Goal: Information Seeking & Learning: Learn about a topic

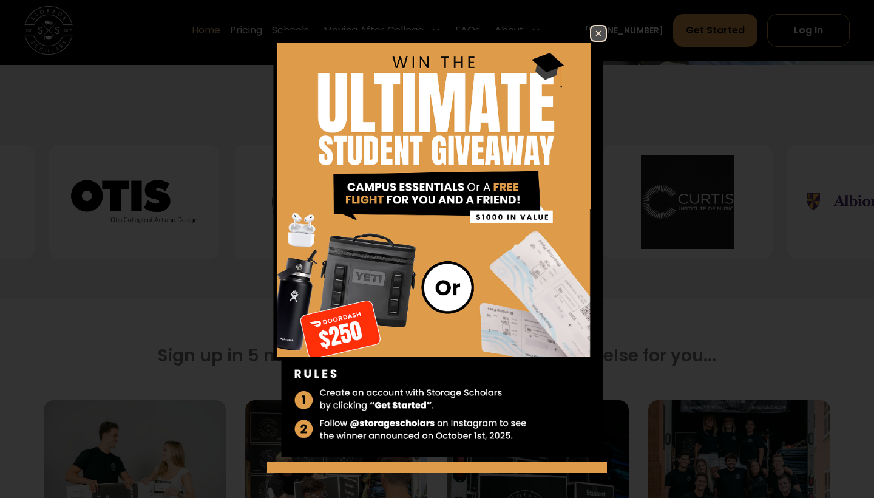
scroll to position [512, 0]
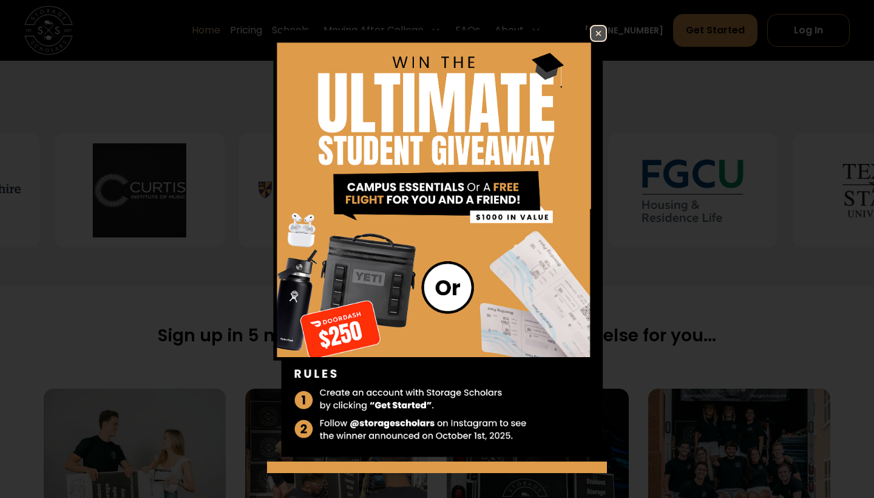
click at [592, 39] on img at bounding box center [598, 33] width 15 height 15
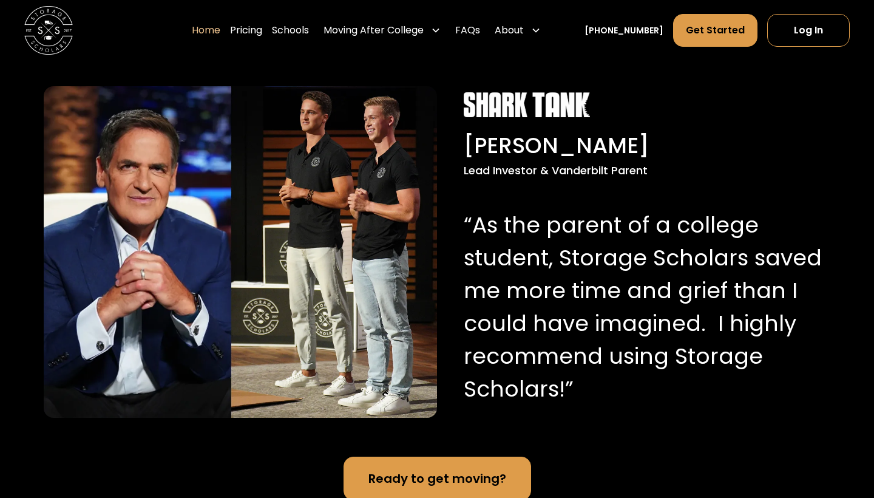
scroll to position [1172, 0]
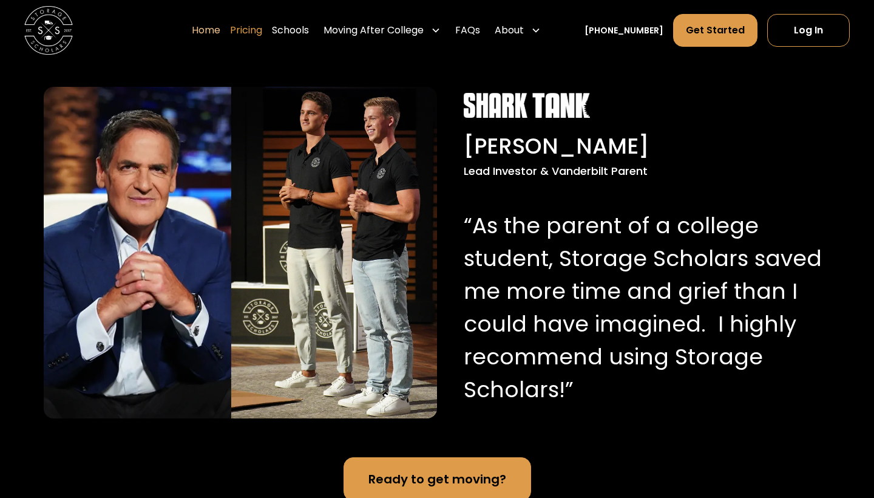
click at [258, 33] on link "Pricing" at bounding box center [246, 30] width 32 height 34
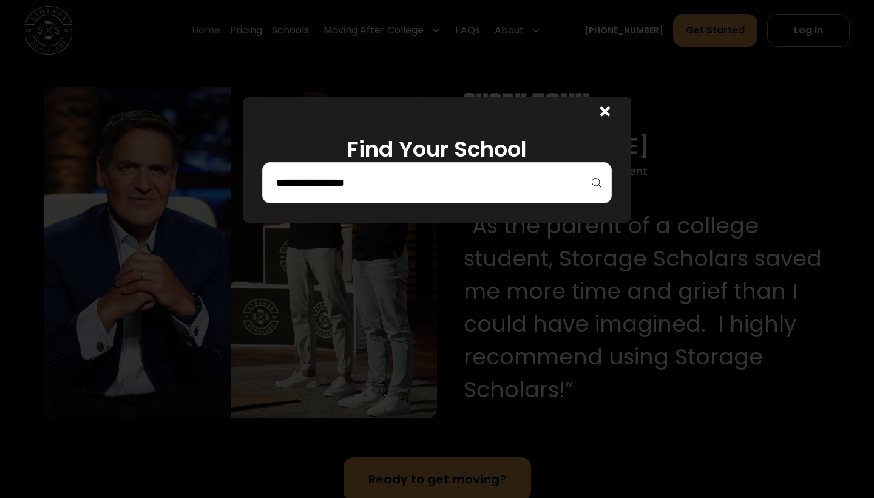
click at [354, 189] on input "search" at bounding box center [437, 182] width 324 height 21
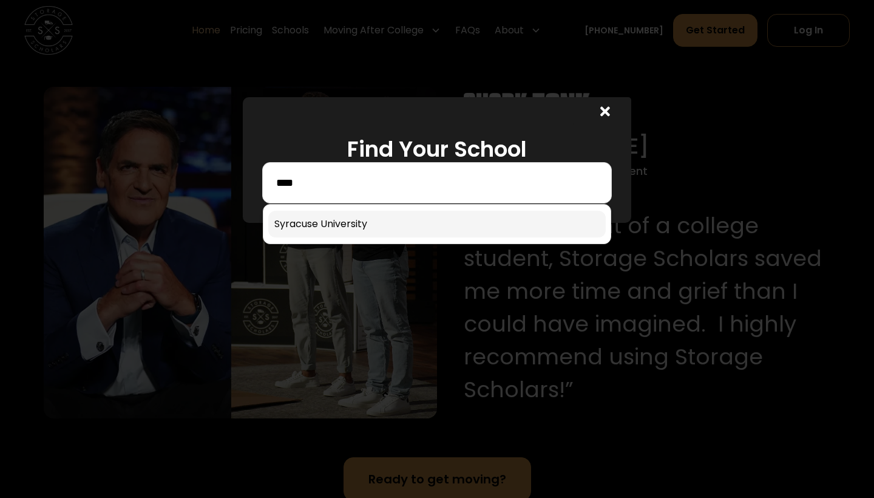
type input "****"
click at [367, 223] on link at bounding box center [436, 224] width 337 height 27
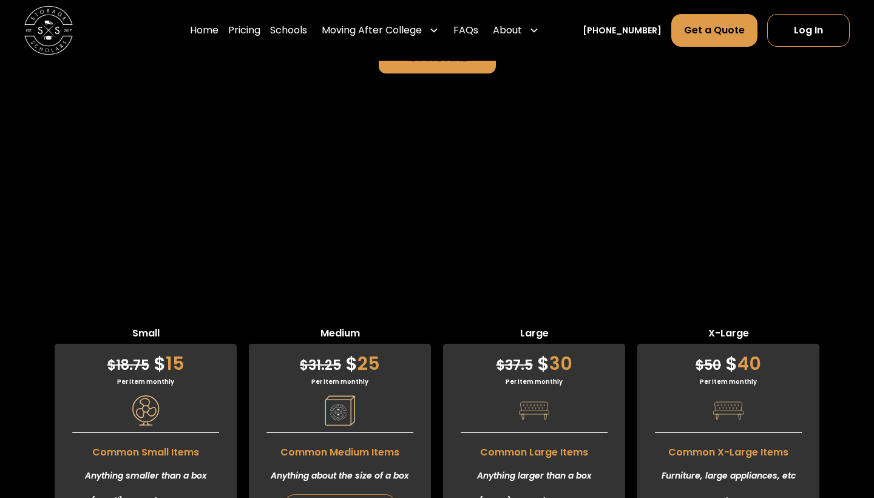
scroll to position [2807, 0]
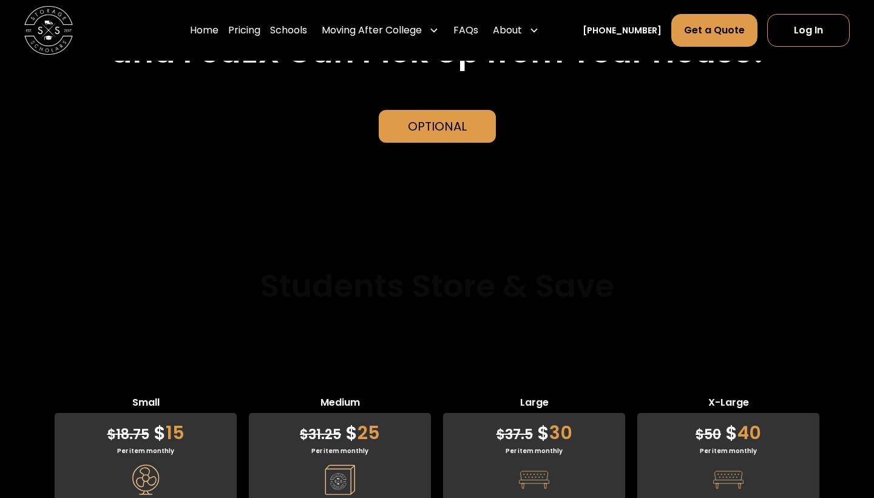
scroll to position [2741, 0]
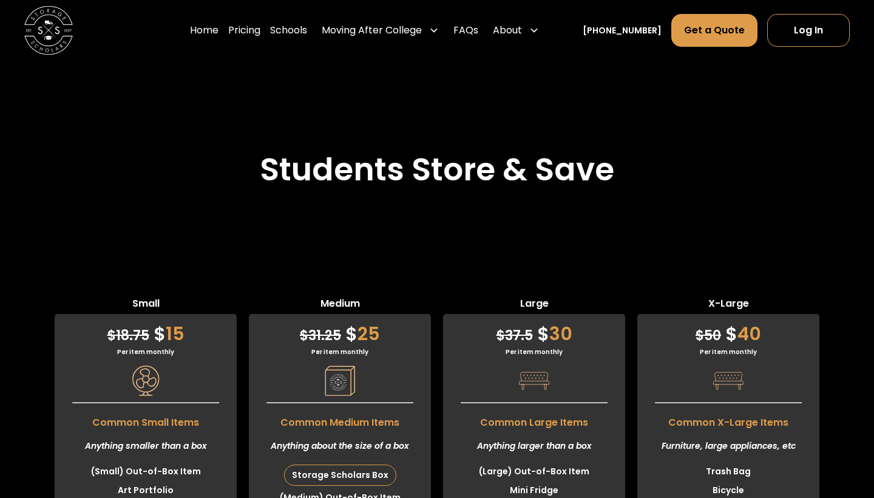
scroll to position [2833, 0]
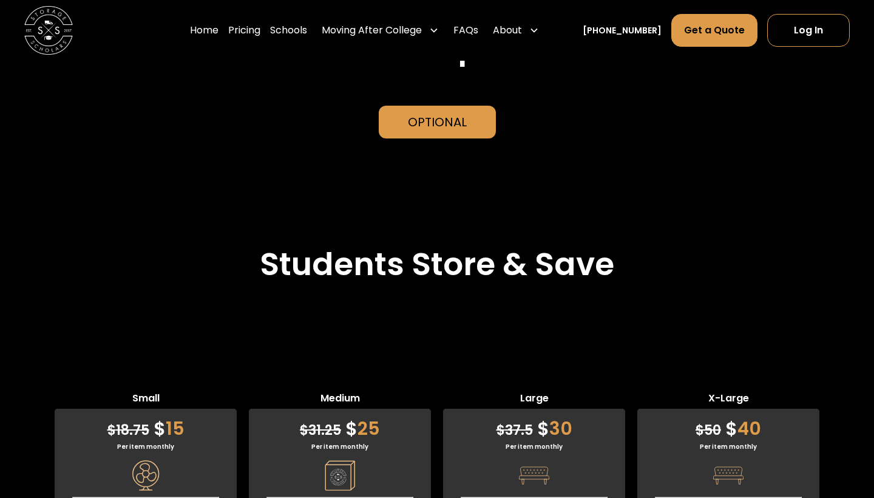
scroll to position [2729, 0]
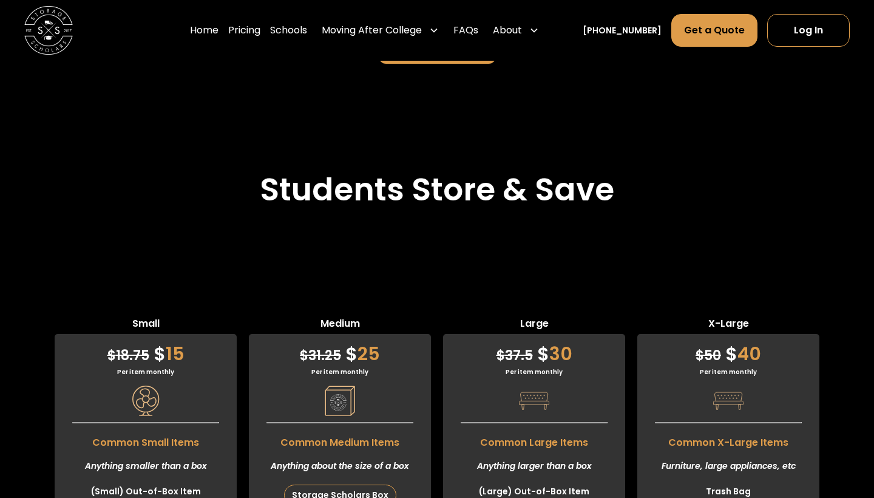
scroll to position [2818, 0]
